Goal: Information Seeking & Learning: Learn about a topic

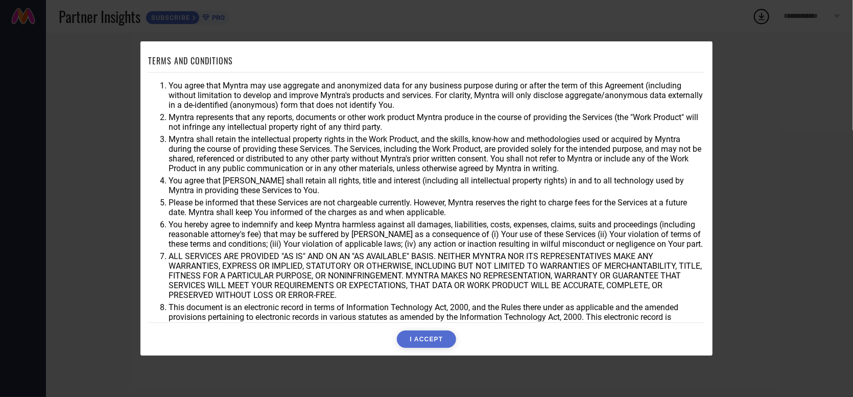
click at [410, 337] on button "I ACCEPT" at bounding box center [426, 339] width 59 height 17
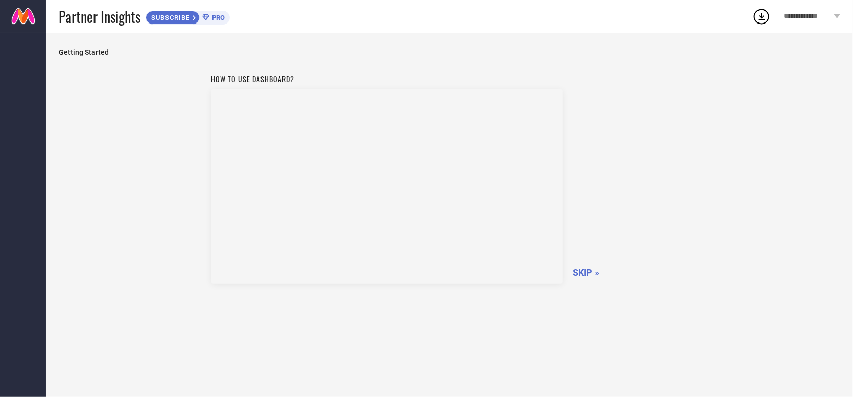
click at [581, 271] on span "SKIP »" at bounding box center [586, 272] width 27 height 11
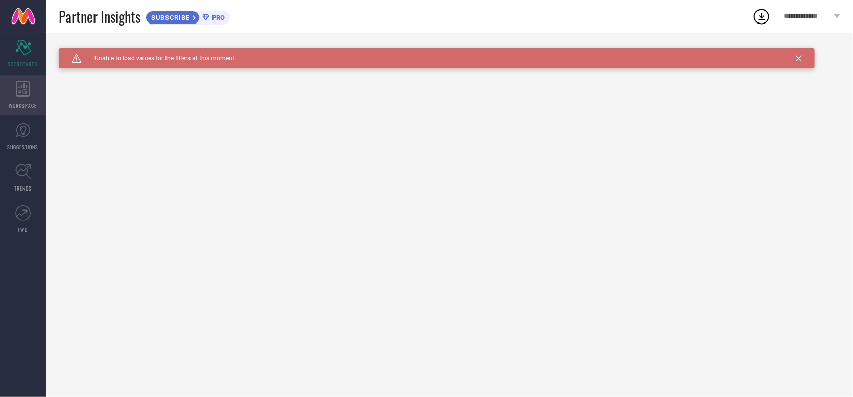
click at [17, 96] on icon at bounding box center [23, 88] width 14 height 15
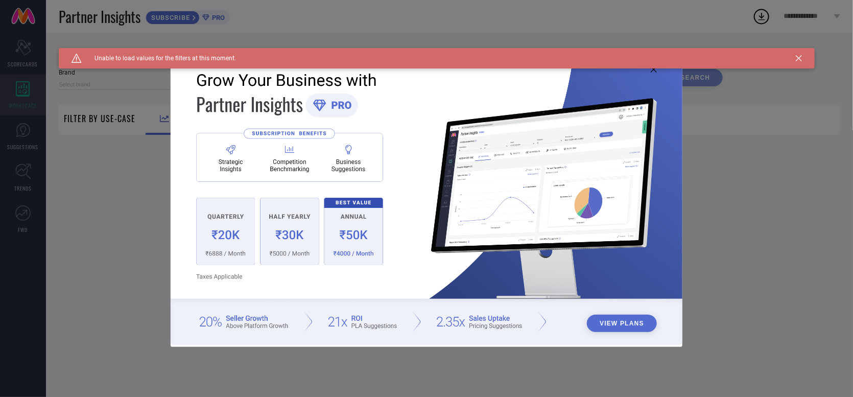
type input "1 STOP FASHION"
type input "All"
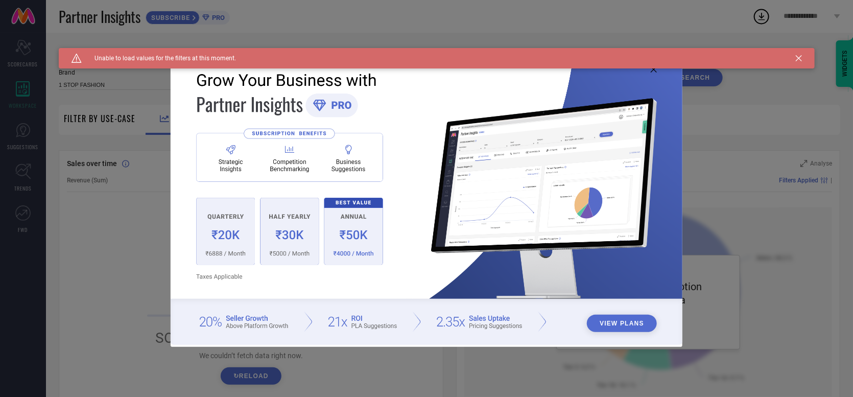
click at [100, 242] on div "View Plans" at bounding box center [426, 198] width 853 height 397
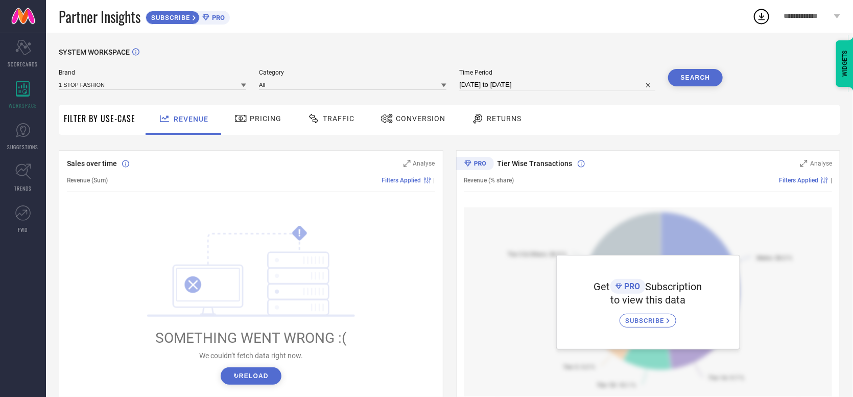
click at [260, 119] on span "Pricing" at bounding box center [266, 118] width 32 height 8
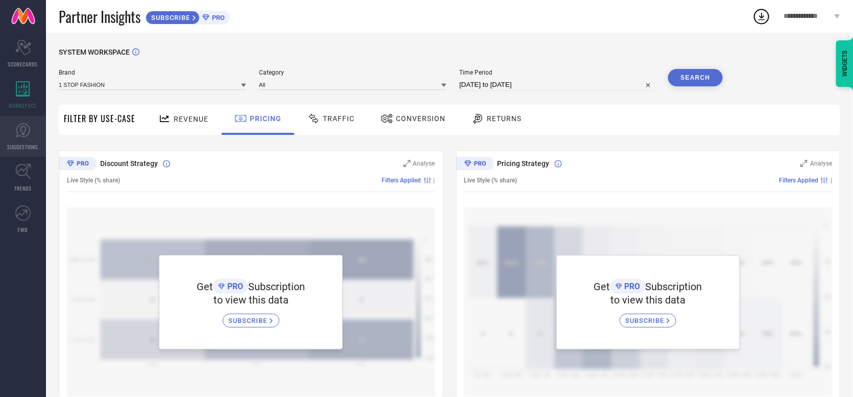
click at [26, 139] on link "SUGGESTIONS" at bounding box center [23, 136] width 46 height 41
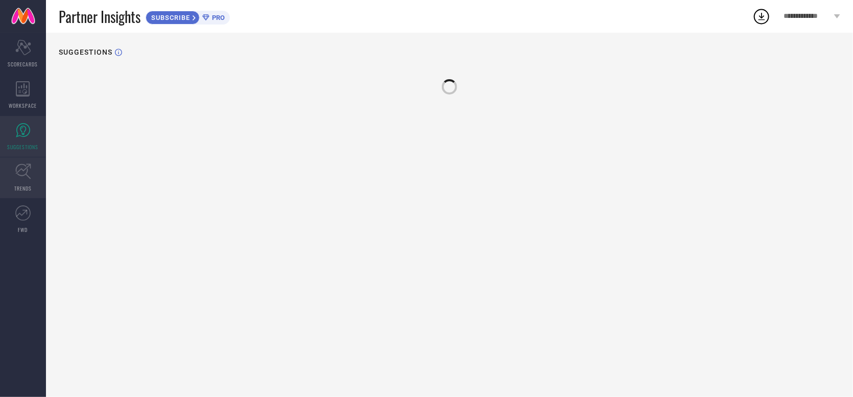
click at [20, 178] on icon at bounding box center [23, 171] width 16 height 16
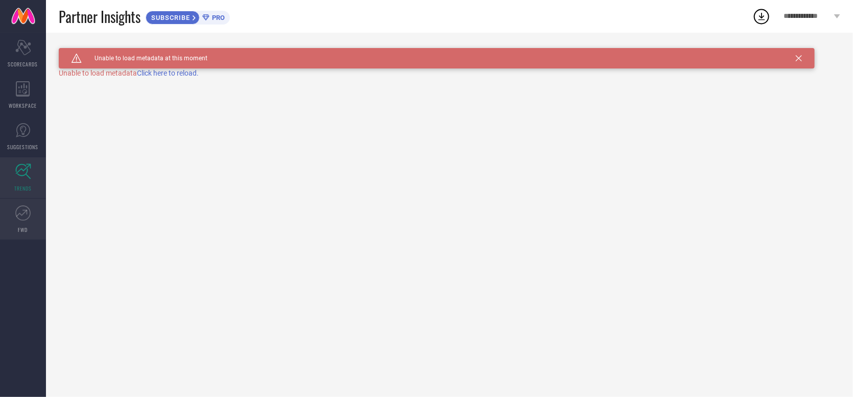
click at [22, 215] on icon at bounding box center [22, 212] width 15 height 15
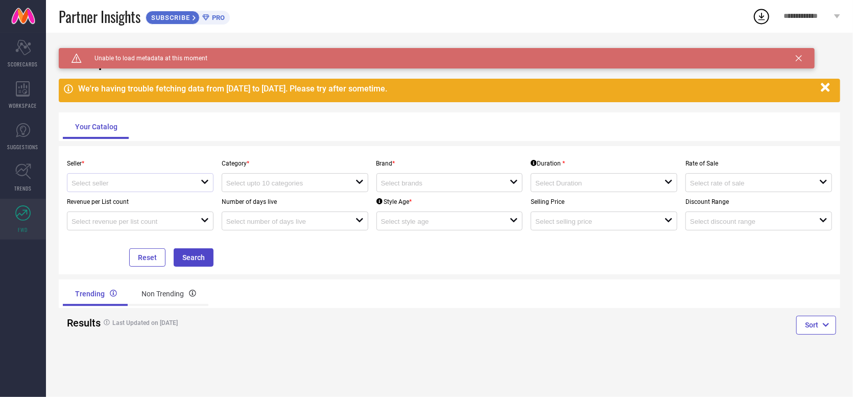
click at [190, 184] on div at bounding box center [136, 183] width 129 height 10
click at [126, 201] on li "Myntra ( MINT_1 )" at bounding box center [140, 202] width 146 height 18
type input "Myntra ( MINT_1 )"
click at [298, 176] on div "open" at bounding box center [295, 182] width 147 height 19
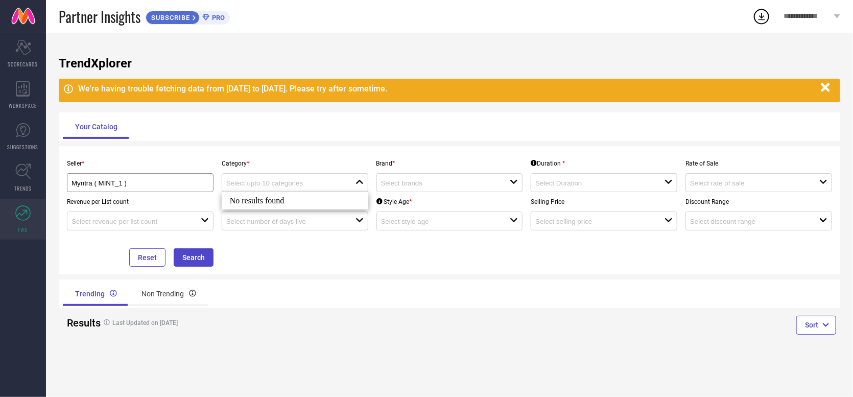
click at [319, 309] on div "Results Last Updated on [DATE]" at bounding box center [254, 322] width 383 height 29
click at [466, 178] on div at bounding box center [445, 183] width 129 height 10
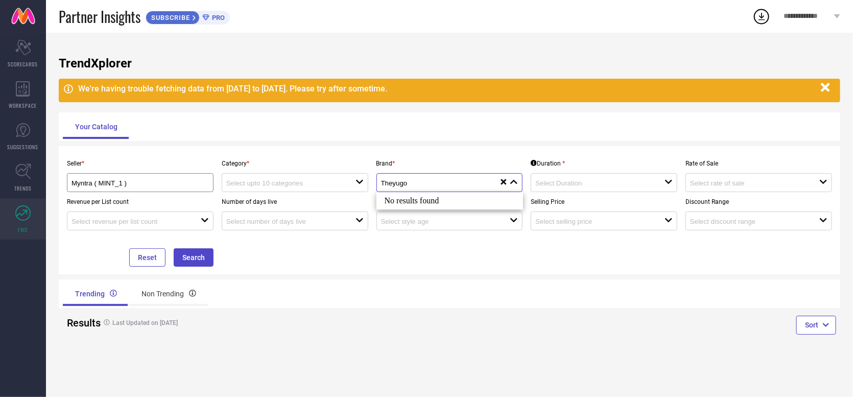
type input "Theyugo"
click at [417, 327] on div "Results Last Updated on [DATE]" at bounding box center [254, 322] width 383 height 29
click at [299, 179] on input at bounding box center [284, 183] width 116 height 8
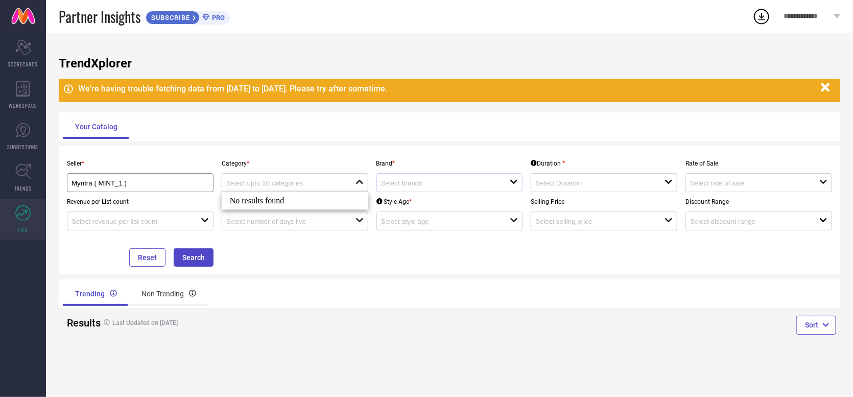
click at [452, 189] on div "open" at bounding box center [450, 182] width 147 height 19
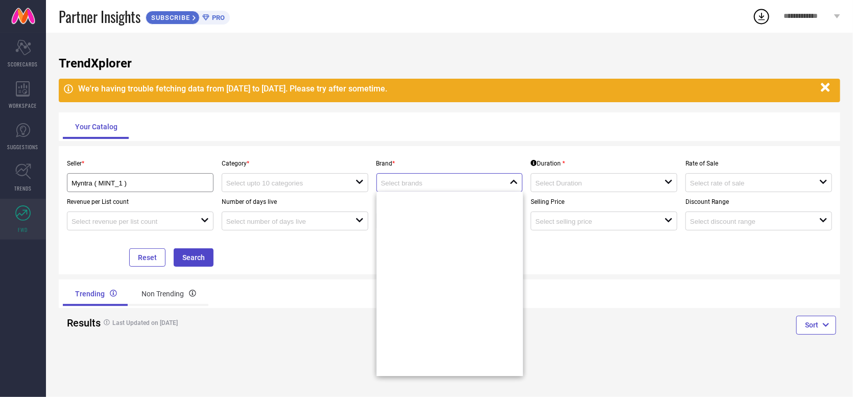
scroll to position [149390, 0]
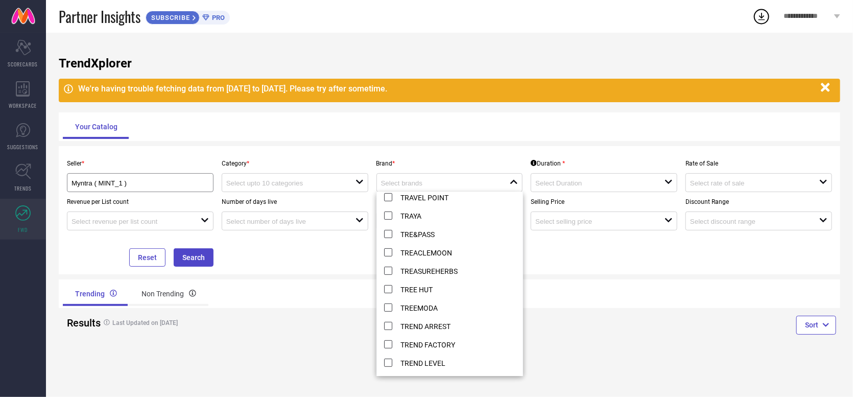
click at [558, 340] on div "Sort" at bounding box center [645, 326] width 391 height 37
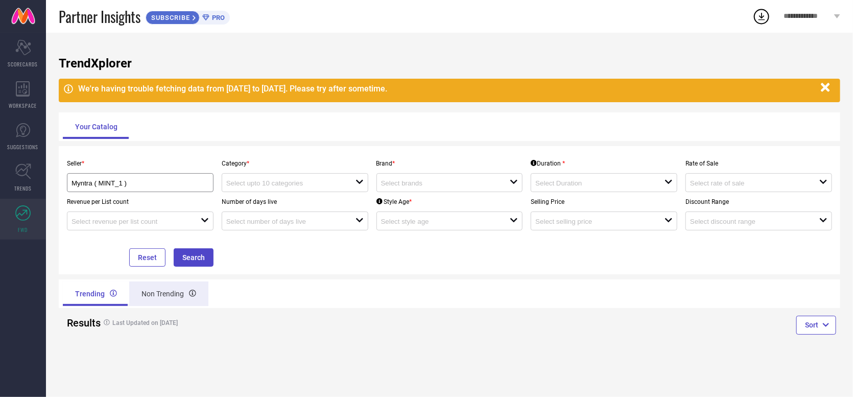
click at [167, 292] on div "Non Trending" at bounding box center [168, 294] width 79 height 25
click at [443, 188] on div "open" at bounding box center [450, 182] width 147 height 19
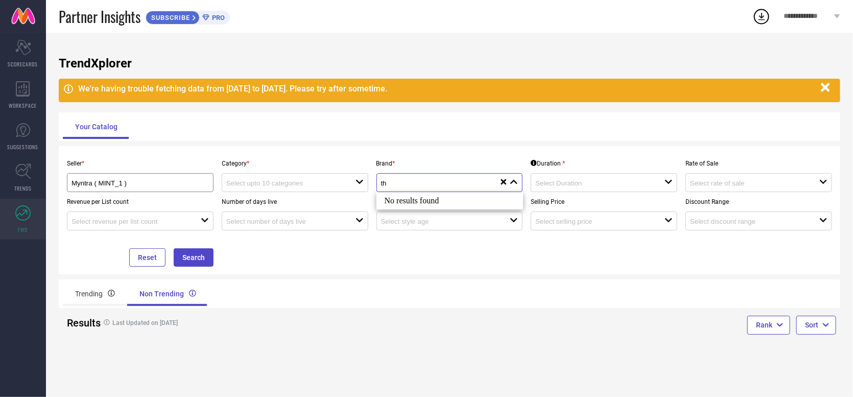
type input "t"
type input "weavingh"
